Goal: Task Accomplishment & Management: Use online tool/utility

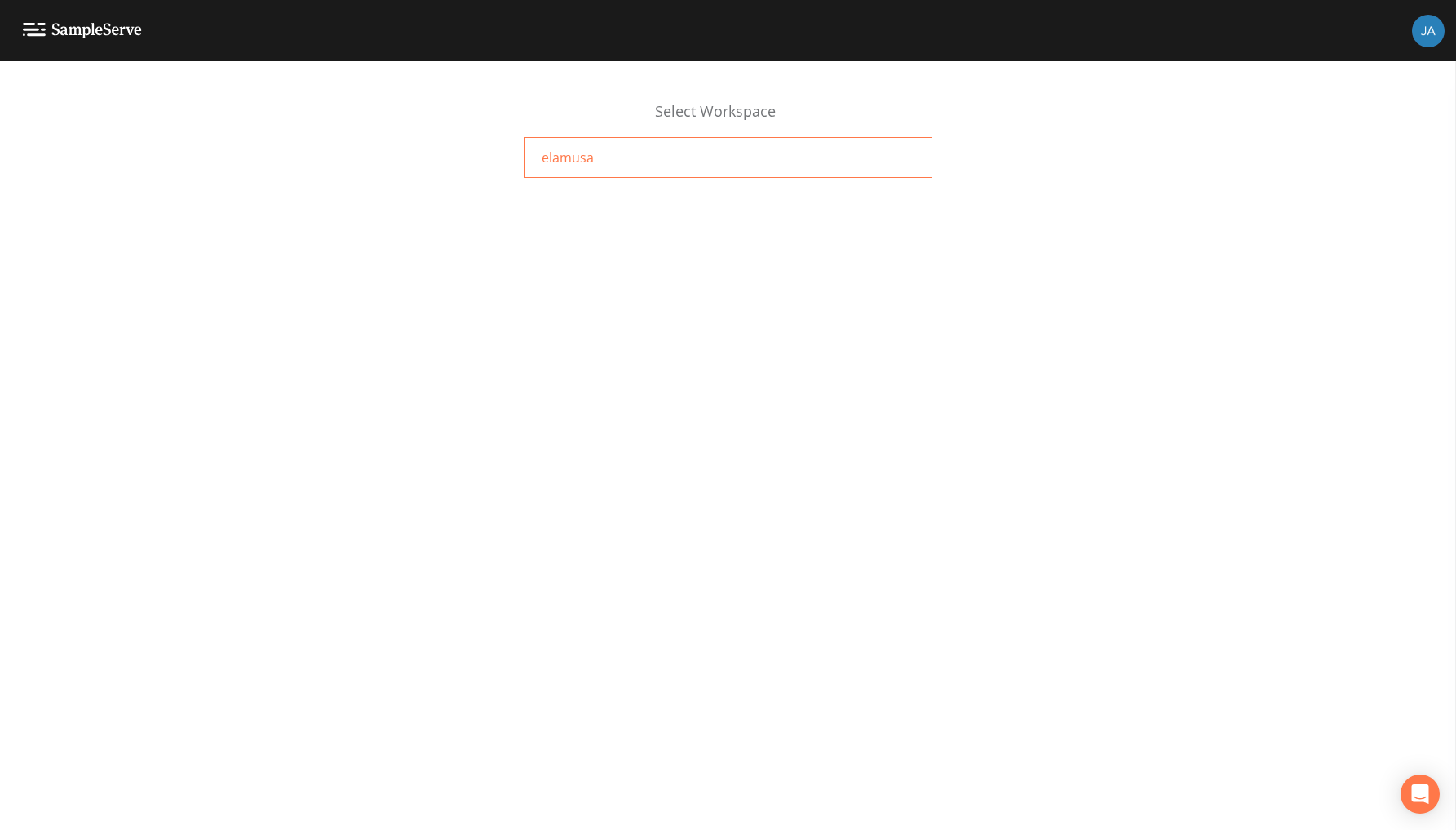
click at [573, 158] on span "elamusa" at bounding box center [567, 157] width 52 height 19
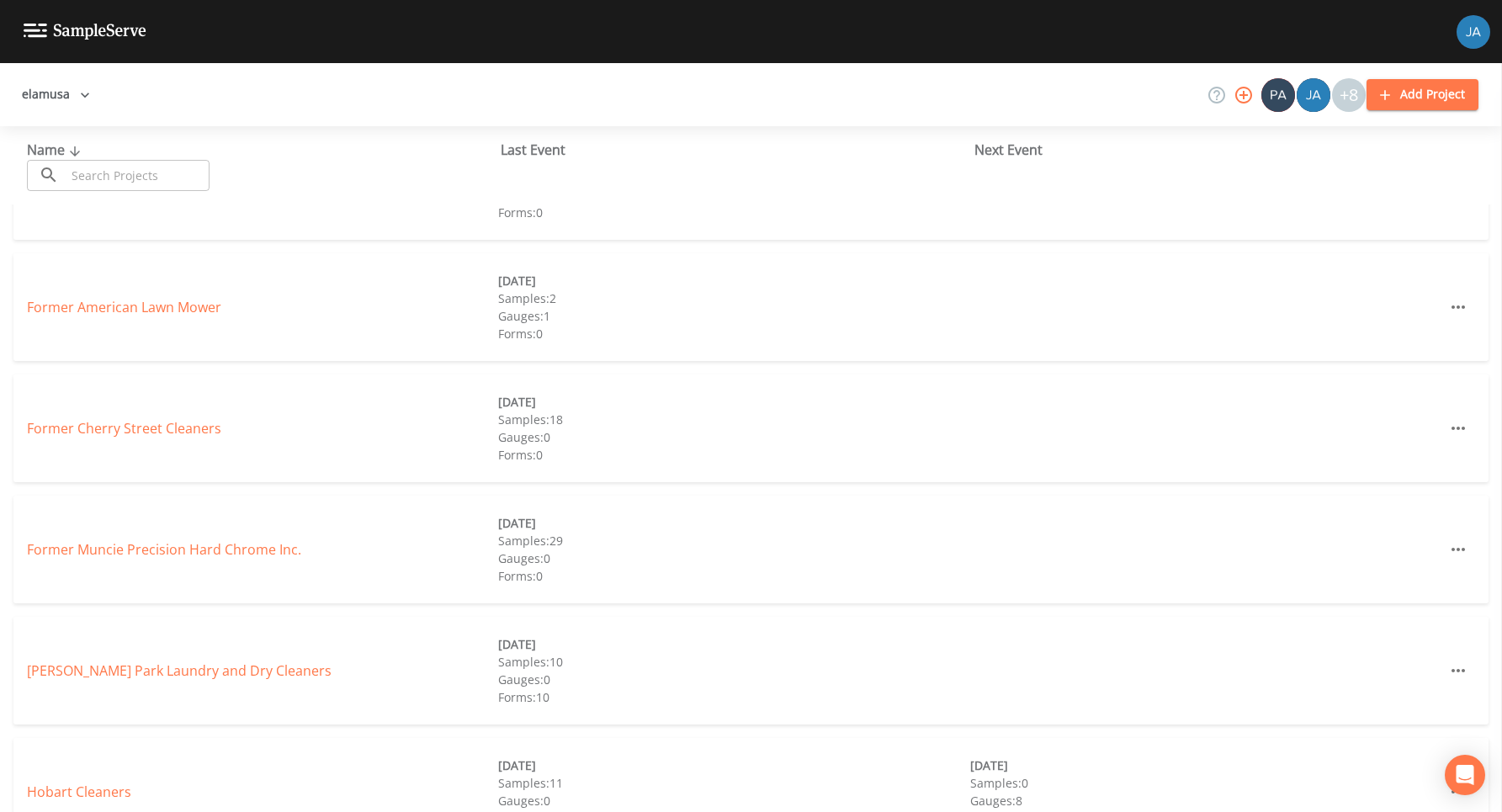
scroll to position [322, 0]
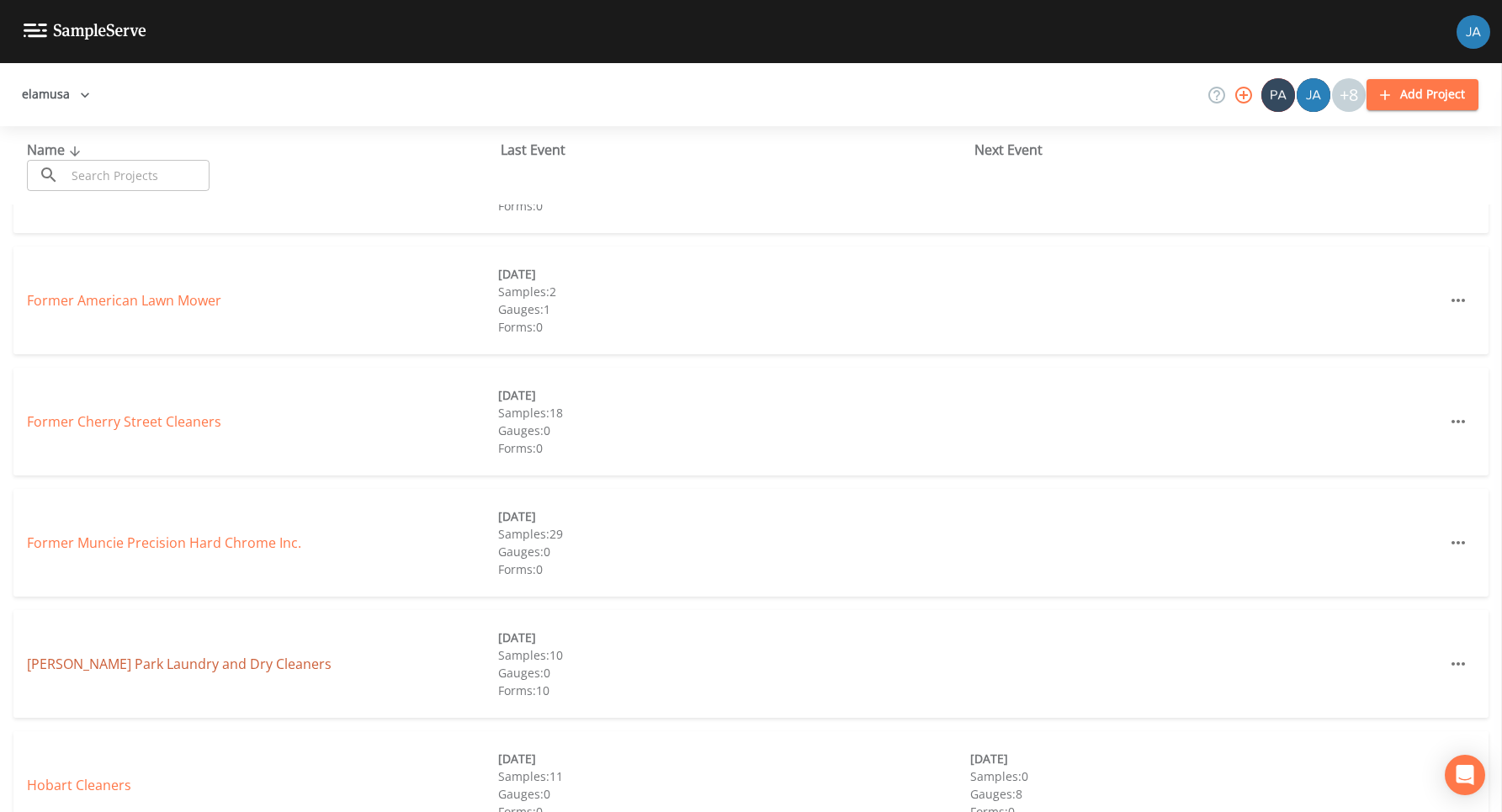
click at [110, 665] on link "[PERSON_NAME] Park Laundry and Dry Cleaners" at bounding box center [179, 663] width 304 height 18
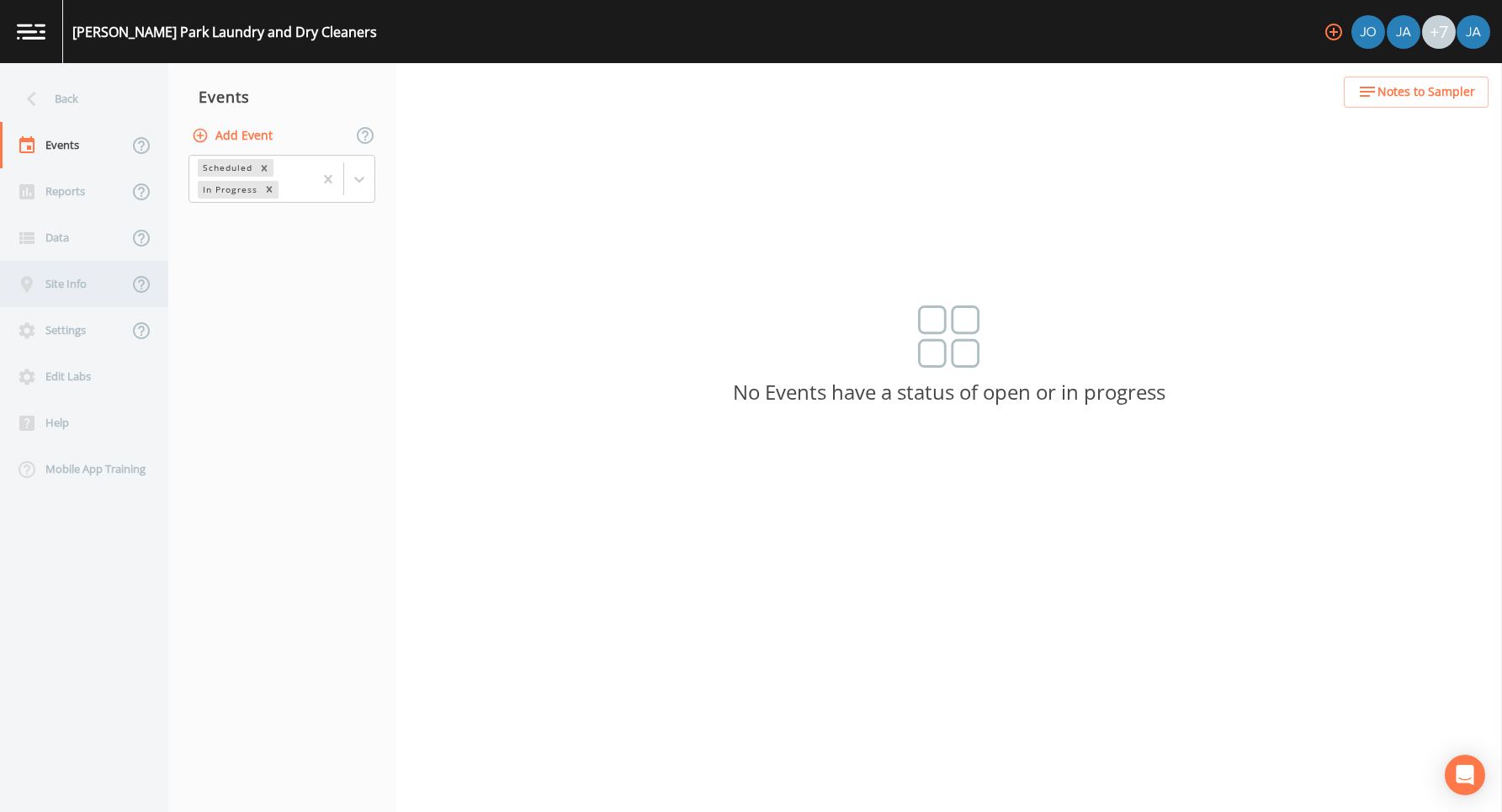
click at [90, 286] on div "Site Info" at bounding box center [64, 285] width 128 height 47
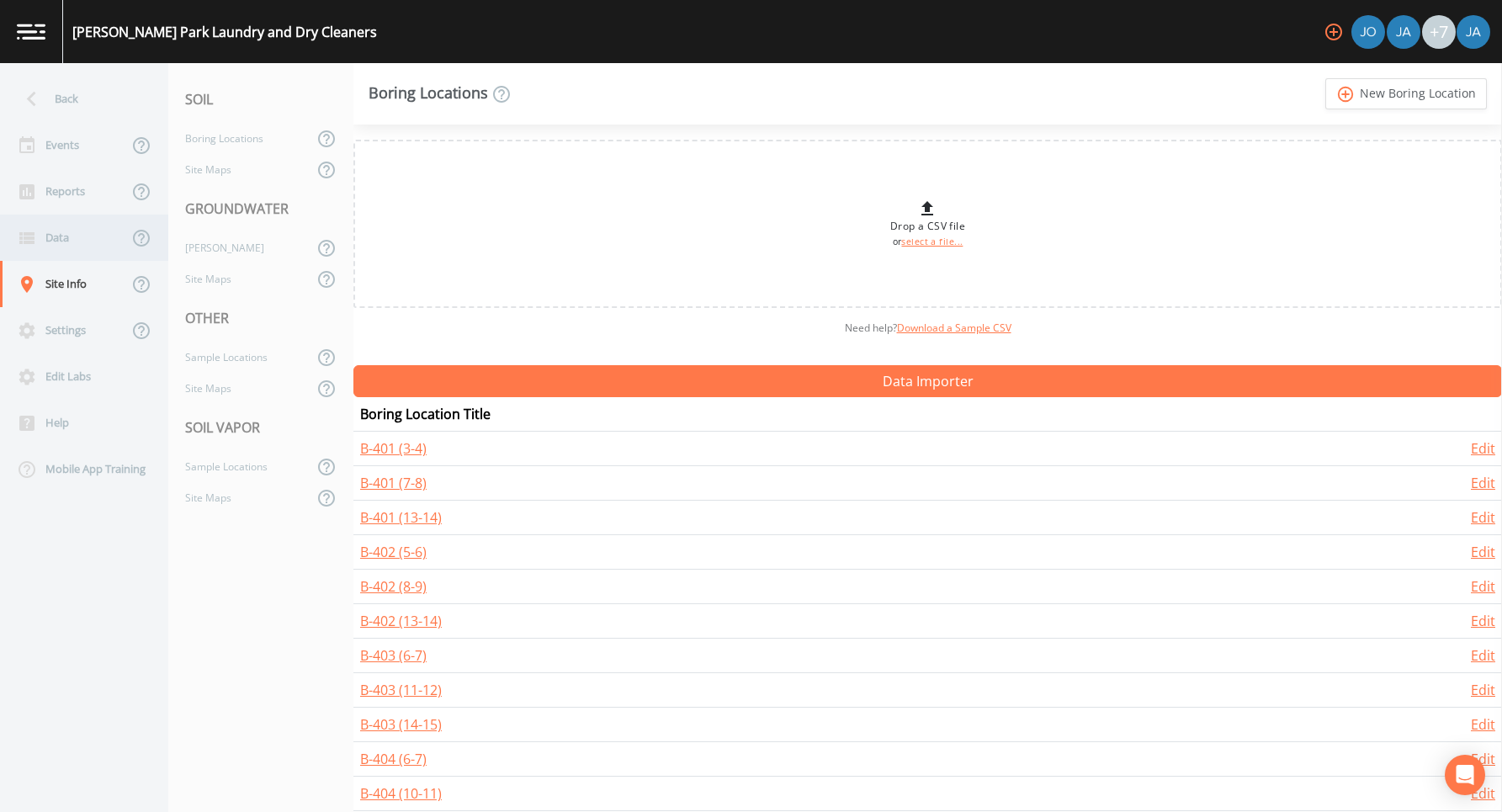
click at [73, 231] on div "Data" at bounding box center [64, 238] width 128 height 47
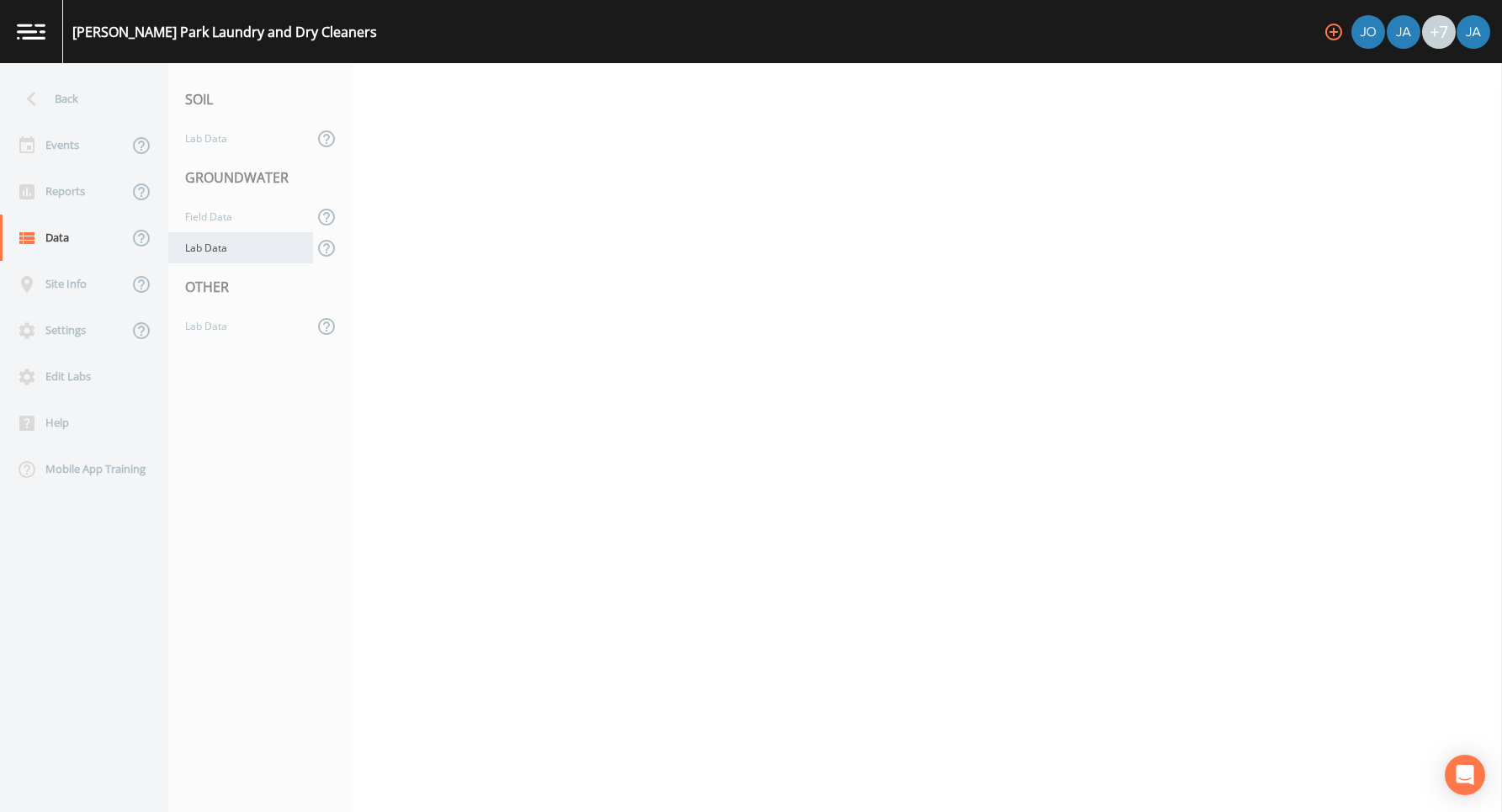
click at [206, 252] on div "Lab Data" at bounding box center [240, 248] width 144 height 31
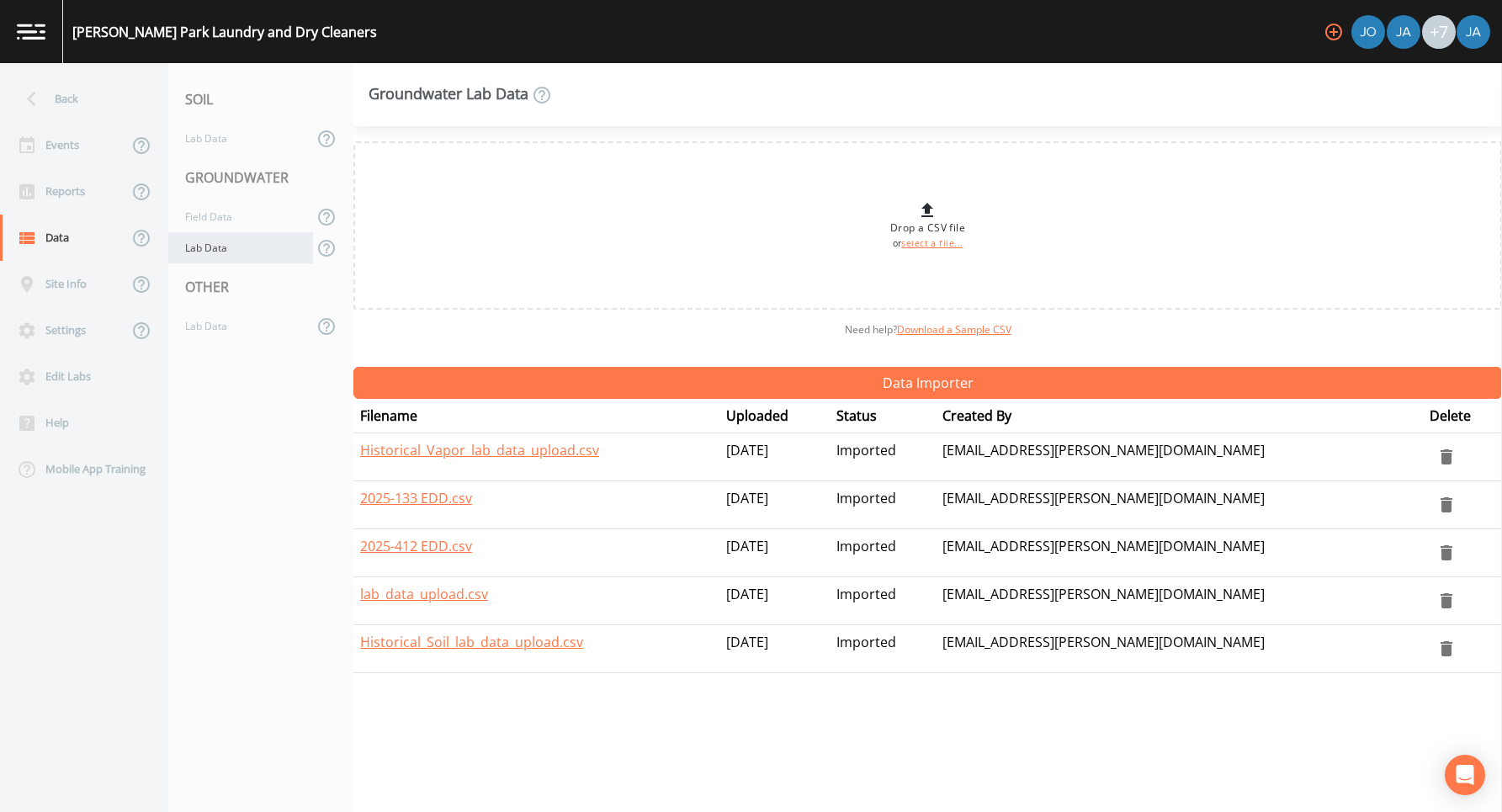
click at [207, 245] on div "Lab Data" at bounding box center [240, 248] width 144 height 31
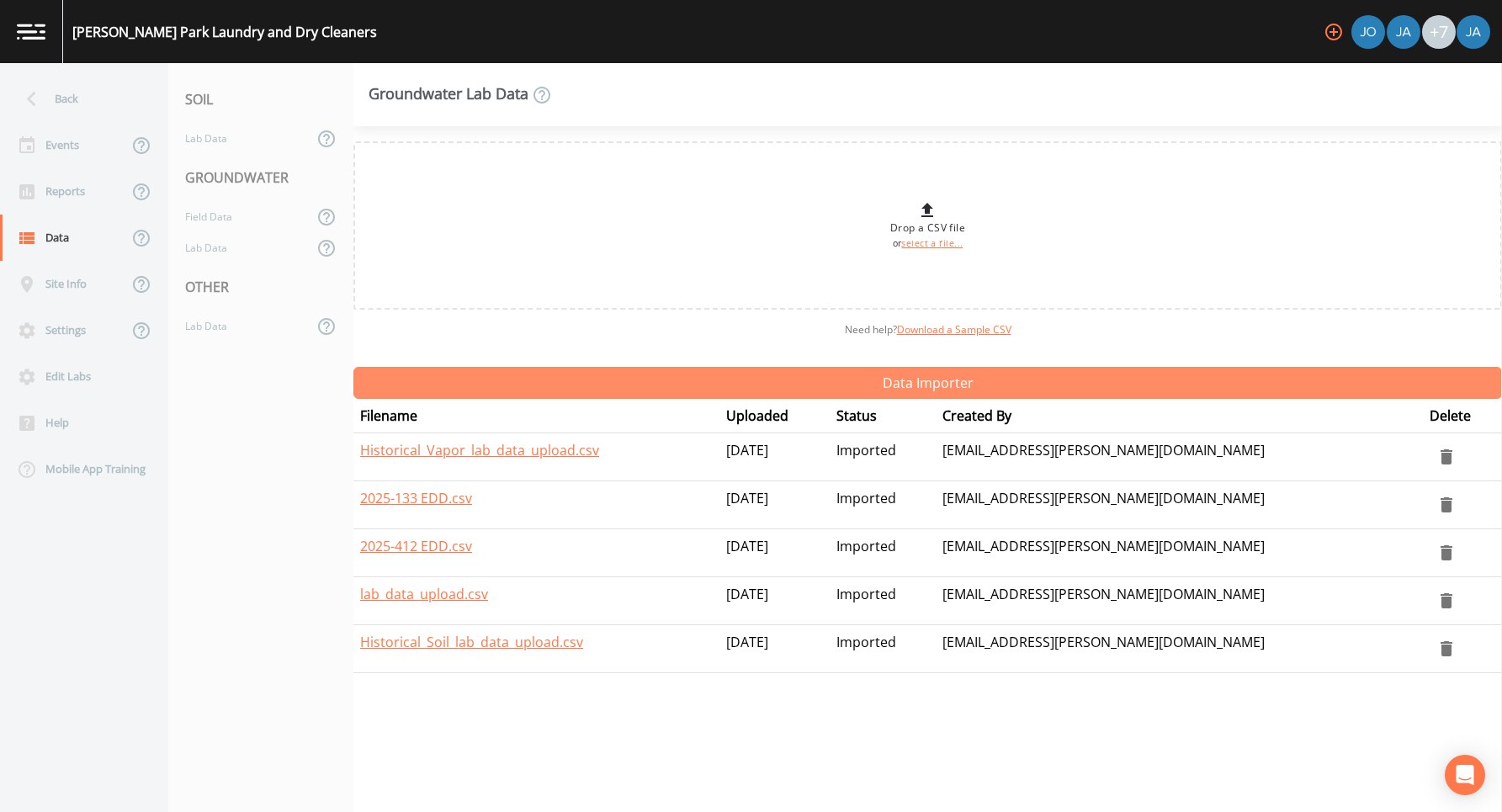
click at [809, 382] on button "Data Importer" at bounding box center [928, 382] width 1149 height 32
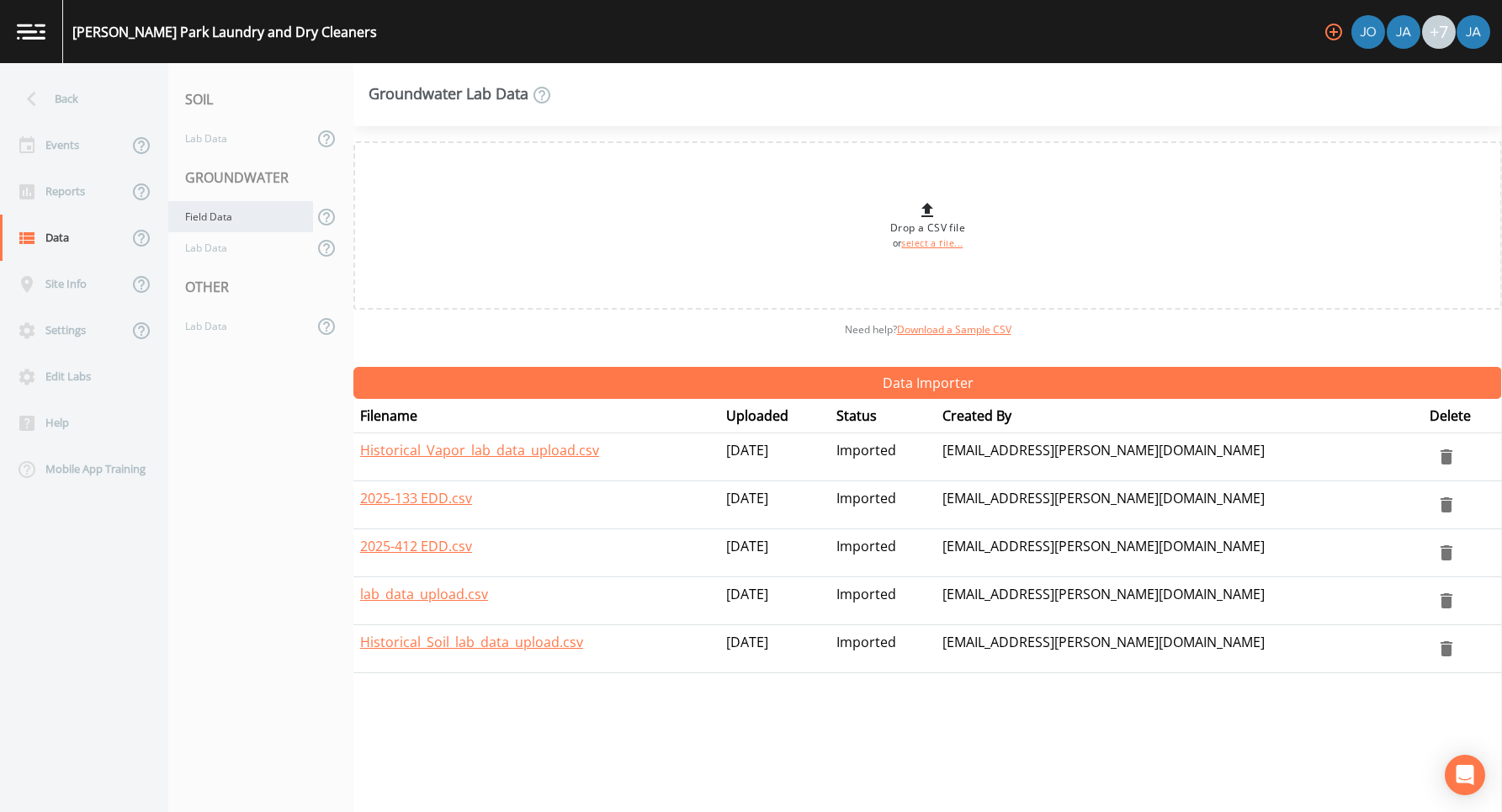
click at [214, 215] on div "Field Data" at bounding box center [240, 217] width 144 height 31
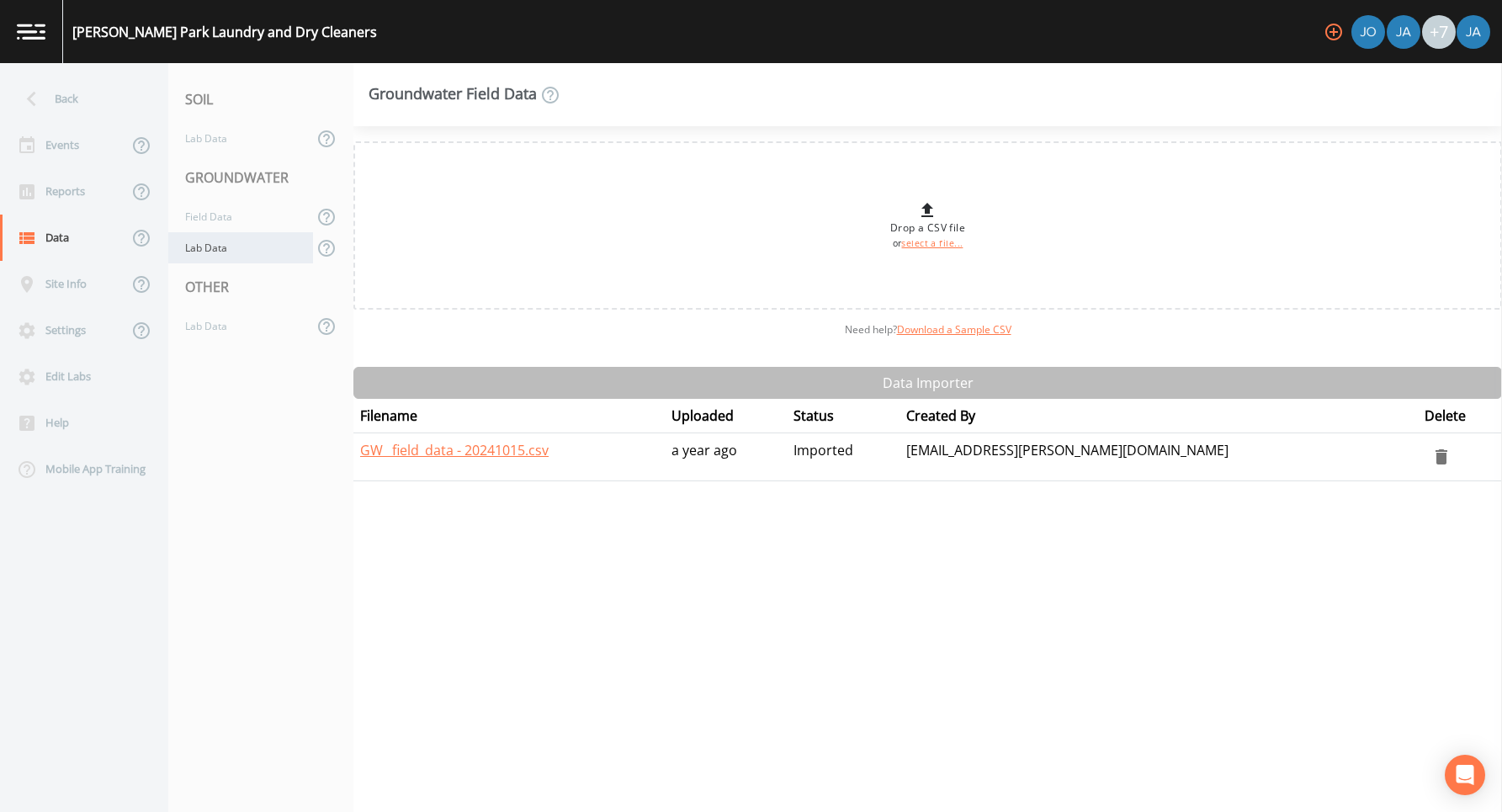
click at [207, 248] on div "Lab Data" at bounding box center [240, 248] width 144 height 31
